Goal: Task Accomplishment & Management: Complete application form

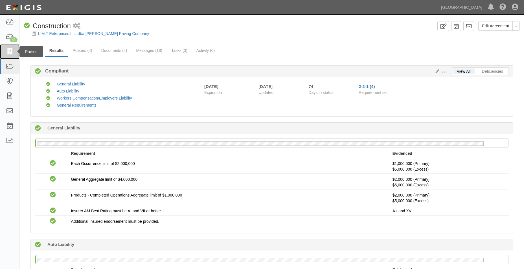
click at [9, 55] on icon at bounding box center [10, 51] width 8 height 6
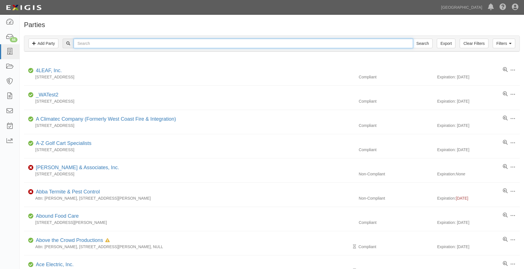
click at [111, 46] on input "text" at bounding box center [243, 44] width 339 height 10
type input "ddl traffic"
click at [412, 39] on input "Search" at bounding box center [422, 44] width 20 height 10
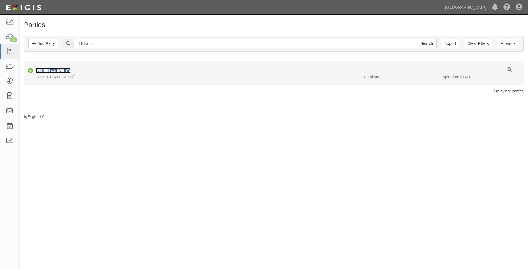
click at [67, 72] on link "DDL Traffic, Inc" at bounding box center [53, 71] width 35 height 6
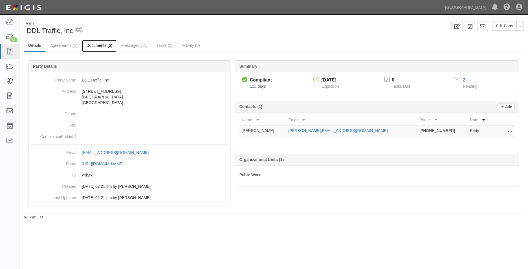
click at [99, 41] on link "Documents (6)" at bounding box center [99, 46] width 34 height 12
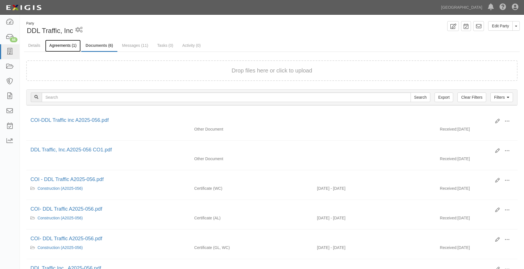
click at [60, 42] on link "Agreements (1)" at bounding box center [63, 46] width 36 height 12
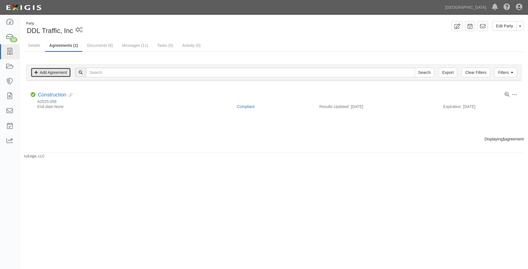
click at [42, 74] on link "Add Agreement" at bounding box center [51, 73] width 40 height 10
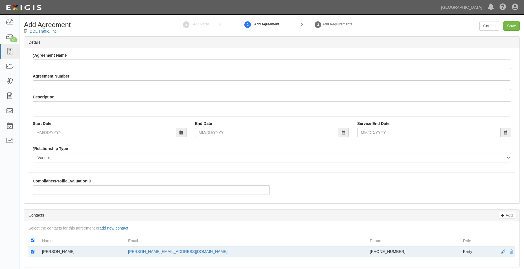
click at [59, 59] on div "* Agreement Name" at bounding box center [272, 60] width 478 height 17
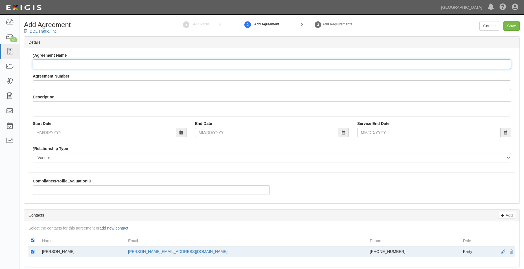
click at [60, 64] on input "* Agreement Name" at bounding box center [272, 64] width 478 height 10
type input "Maintenance"
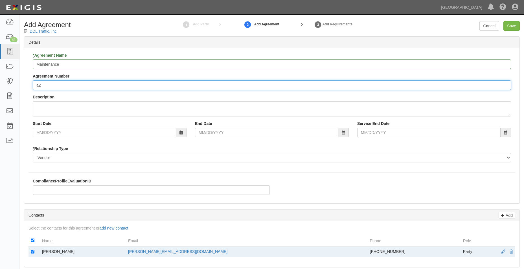
type input "a"
type input "A2025-184"
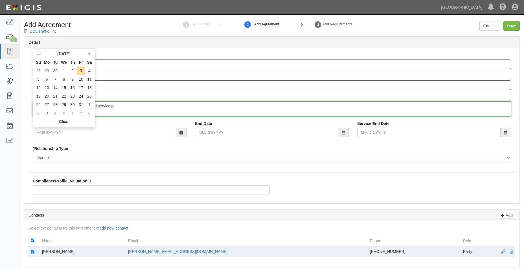
click at [149, 109] on textarea "Provision of traffic signal parts and servicesq" at bounding box center [272, 108] width 478 height 15
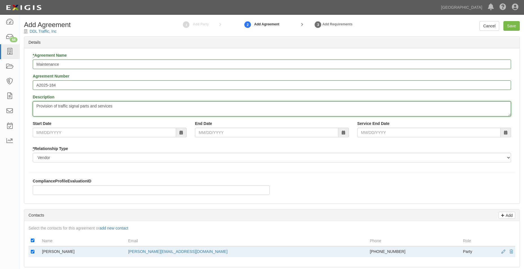
type textarea "Provision of traffic signal parts and services"
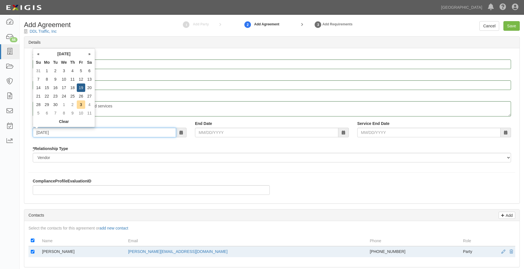
type input "09/19/2025"
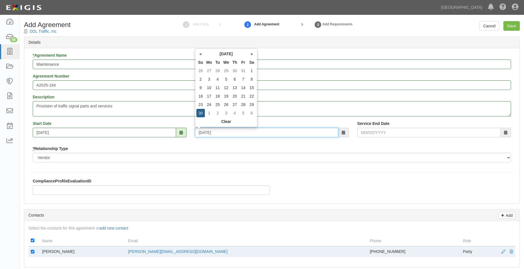
type input "06/30/2030"
drag, startPoint x: 209, startPoint y: 197, endPoint x: 209, endPoint y: 190, distance: 6.8
click at [209, 197] on div "ComplianceProfileEvaluationID" at bounding box center [150, 188] width 245 height 21
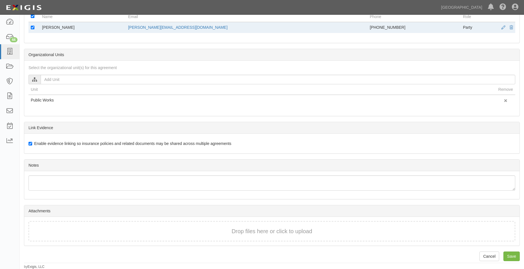
scroll to position [224, 0]
click at [171, 228] on div "Drop files here or click to upload" at bounding box center [272, 231] width 474 height 8
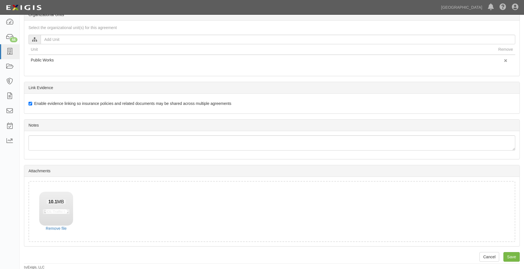
scroll to position [265, 0]
click at [516, 255] on input "Save" at bounding box center [511, 256] width 16 height 10
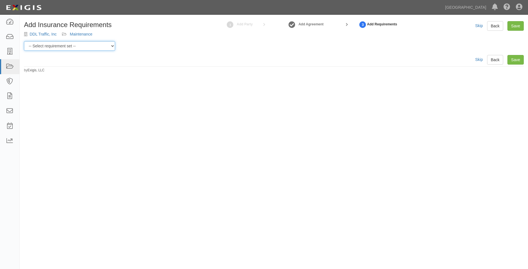
click at [90, 48] on select "-- Select requirement set -- 0-0-0-.03 Prof. Liability 0-0-0-1 CYB 0-1-0-0-1 E&…" at bounding box center [69, 46] width 91 height 10
select select "54283"
click at [24, 41] on select "-- Select requirement set -- 0-0-0-.03 Prof. Liability 0-0-0-1 CYB 0-1-0-0-1 E&…" at bounding box center [69, 46] width 91 height 10
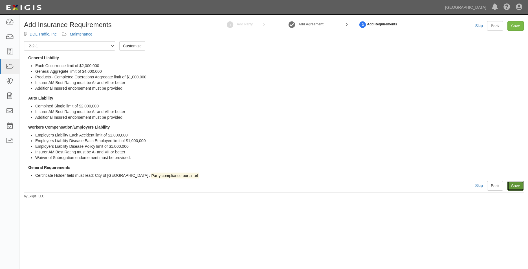
click at [518, 185] on link "Save" at bounding box center [515, 186] width 16 height 10
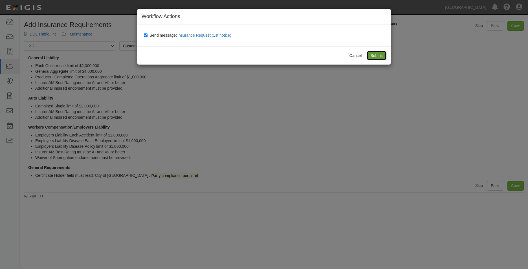
click at [372, 54] on input "Submit" at bounding box center [377, 56] width 20 height 10
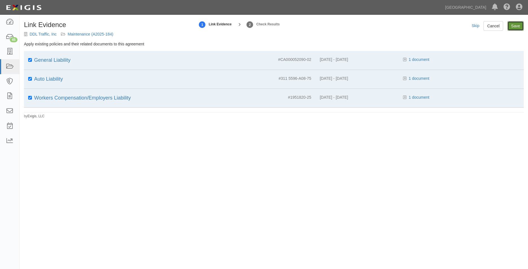
click at [511, 24] on input "Save" at bounding box center [515, 26] width 16 height 10
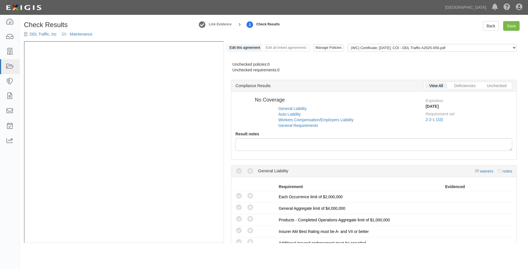
radio input "true"
radio input "false"
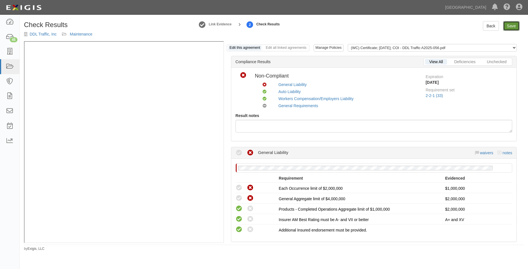
click at [508, 24] on link "Save" at bounding box center [511, 26] width 16 height 10
radio input "true"
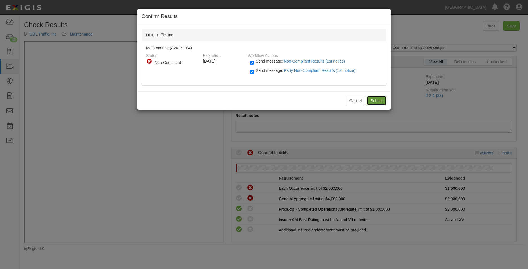
click at [374, 100] on input "Submit" at bounding box center [377, 101] width 20 height 10
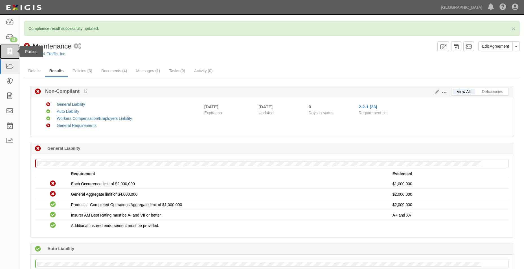
click at [7, 47] on link at bounding box center [9, 51] width 19 height 15
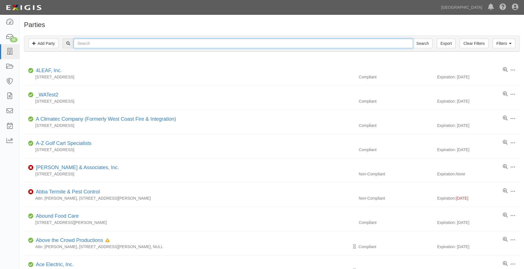
click at [93, 47] on input "text" at bounding box center [243, 44] width 339 height 10
type input "city of chino"
click at [412, 39] on input "Search" at bounding box center [422, 44] width 20 height 10
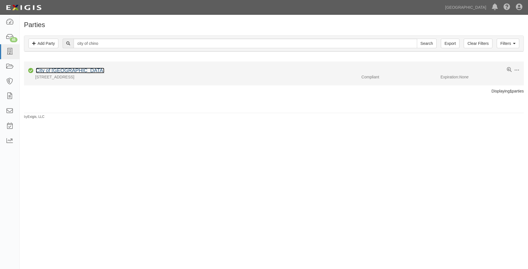
click at [57, 72] on link "City of [GEOGRAPHIC_DATA]" at bounding box center [70, 71] width 69 height 6
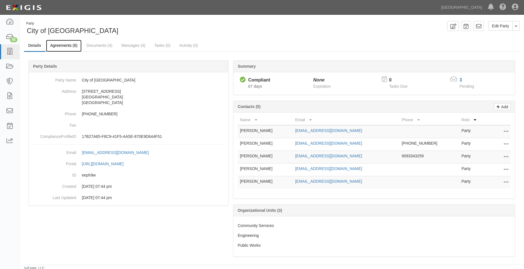
click at [72, 46] on link "Agreements (6)" at bounding box center [64, 46] width 36 height 12
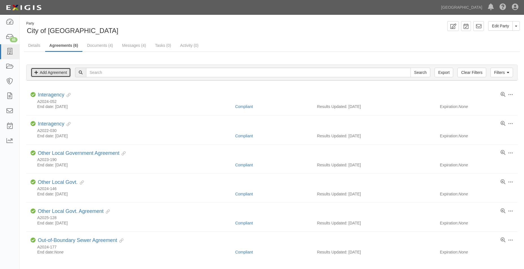
click at [62, 74] on link "Add Agreement" at bounding box center [51, 73] width 40 height 10
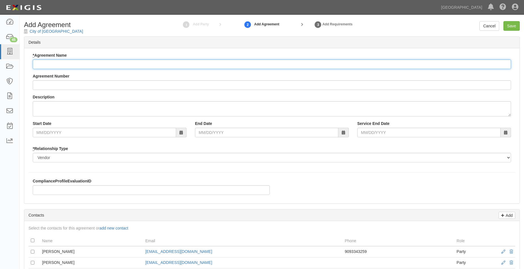
click at [62, 60] on input "* Agreement Name" at bounding box center [272, 64] width 478 height 10
type input "Out of boundary"
